Goal: Transaction & Acquisition: Purchase product/service

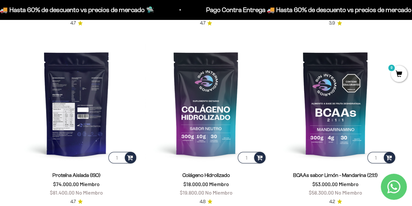
scroll to position [391, 0]
click at [86, 117] on img at bounding box center [77, 104] width 122 height 122
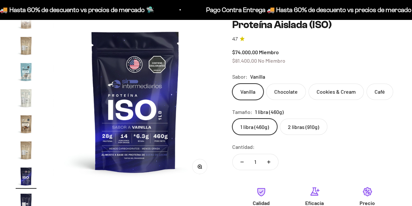
scroll to position [0, 2525]
click at [292, 92] on label "Chocolate" at bounding box center [286, 91] width 40 height 16
click at [232, 83] on input "Chocolate" at bounding box center [232, 83] width 0 height 0
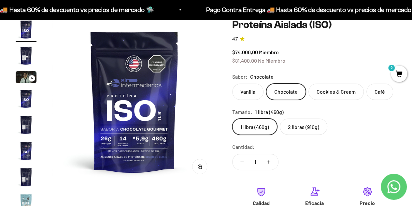
click at [300, 131] on label "2 libras (910g)" at bounding box center [304, 126] width 48 height 16
click at [232, 118] on input "2 libras (910g)" at bounding box center [232, 118] width 0 height 0
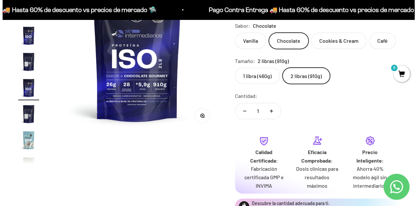
scroll to position [163, 0]
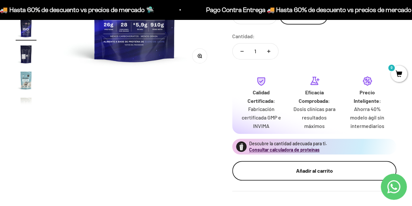
click at [311, 174] on div "Añadir al carrito" at bounding box center [314, 170] width 138 height 8
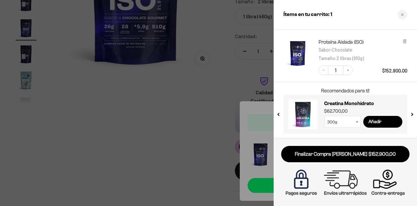
scroll to position [35, 0]
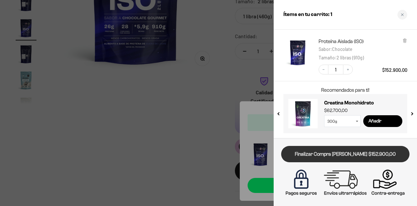
click at [347, 155] on link "Finalizar Compra [PERSON_NAME] $152.900,00" at bounding box center [345, 154] width 128 height 17
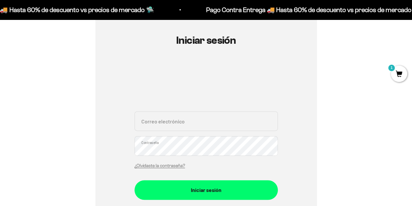
scroll to position [65, 0]
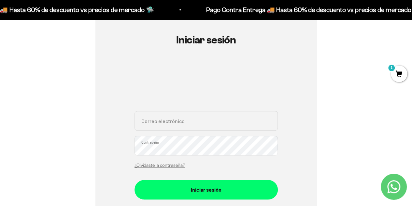
click at [204, 115] on input "Correo electrónico" at bounding box center [206, 121] width 143 height 20
type input "[EMAIL_ADDRESS][DOMAIN_NAME]"
click at [135, 180] on button "Iniciar sesión" at bounding box center [206, 190] width 143 height 20
